Goal: Information Seeking & Learning: Learn about a topic

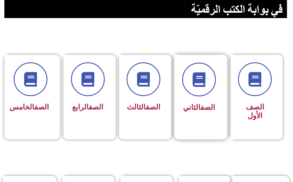
scroll to position [174, 0]
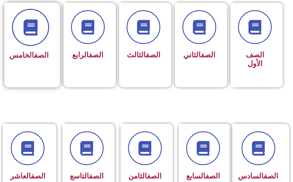
click at [23, 30] on span at bounding box center [30, 27] width 37 height 37
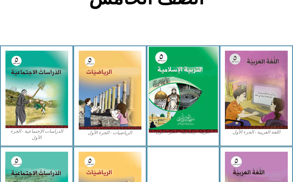
scroll to position [145, 0]
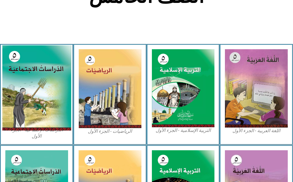
click at [18, 91] on img at bounding box center [36, 87] width 69 height 85
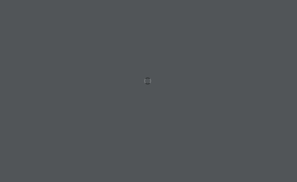
scroll to position [0, 11]
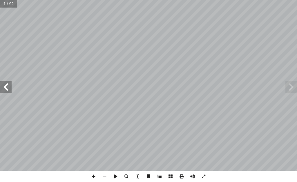
click at [4, 86] on span at bounding box center [6, 87] width 12 height 12
click at [5, 85] on span at bounding box center [6, 87] width 12 height 12
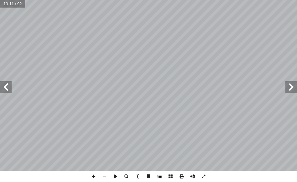
click at [5, 85] on span at bounding box center [6, 87] width 12 height 12
click at [291, 87] on span at bounding box center [292, 87] width 12 height 12
click at [8, 87] on span at bounding box center [6, 87] width 12 height 12
click at [8, 91] on span at bounding box center [6, 87] width 12 height 12
click at [293, 87] on span at bounding box center [292, 87] width 12 height 12
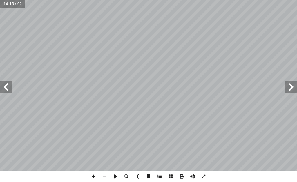
drag, startPoint x: 293, startPoint y: 87, endPoint x: 288, endPoint y: 87, distance: 4.6
click at [288, 87] on span at bounding box center [292, 87] width 12 height 12
click at [8, 86] on span at bounding box center [6, 87] width 12 height 12
click at [93, 173] on span at bounding box center [93, 176] width 11 height 11
click at [162, 175] on div "٦ تي تليهم�: ّ سئلة ال أ عن ال� ُ نجيب ّ م ُ ، ث ُ ج ِ ت ْ ن َ ت ْ س َ ن َ الشك…" at bounding box center [148, 91] width 297 height 182
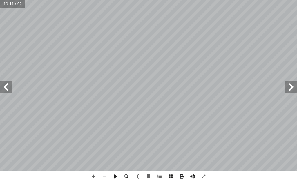
click at [292, 85] on span at bounding box center [292, 87] width 12 height 12
click at [3, 86] on span at bounding box center [6, 87] width 12 height 12
click at [101, 175] on span at bounding box center [104, 176] width 11 height 11
click at [95, 177] on span at bounding box center [93, 176] width 11 height 11
